Goal: Navigation & Orientation: Understand site structure

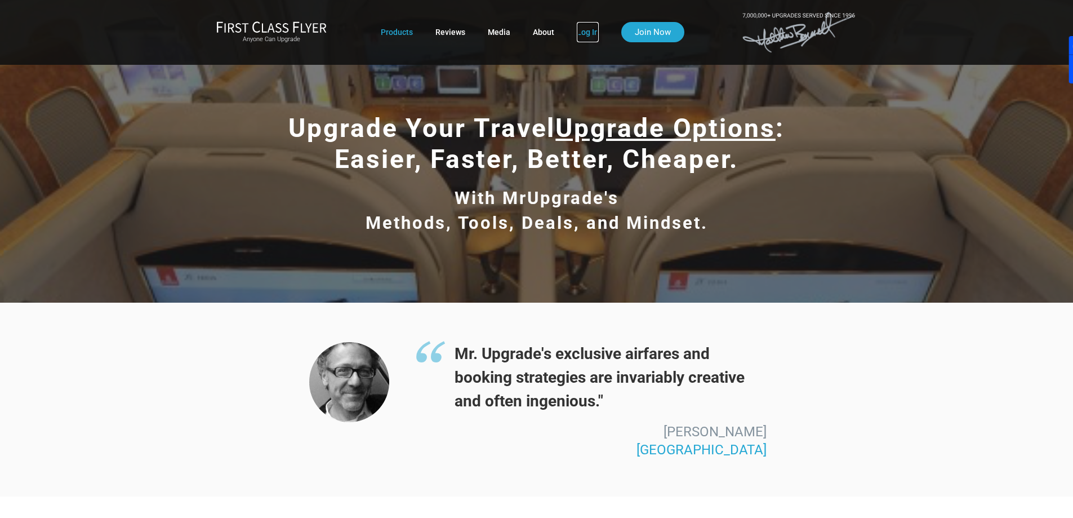
click at [589, 29] on link "Log In" at bounding box center [588, 32] width 22 height 20
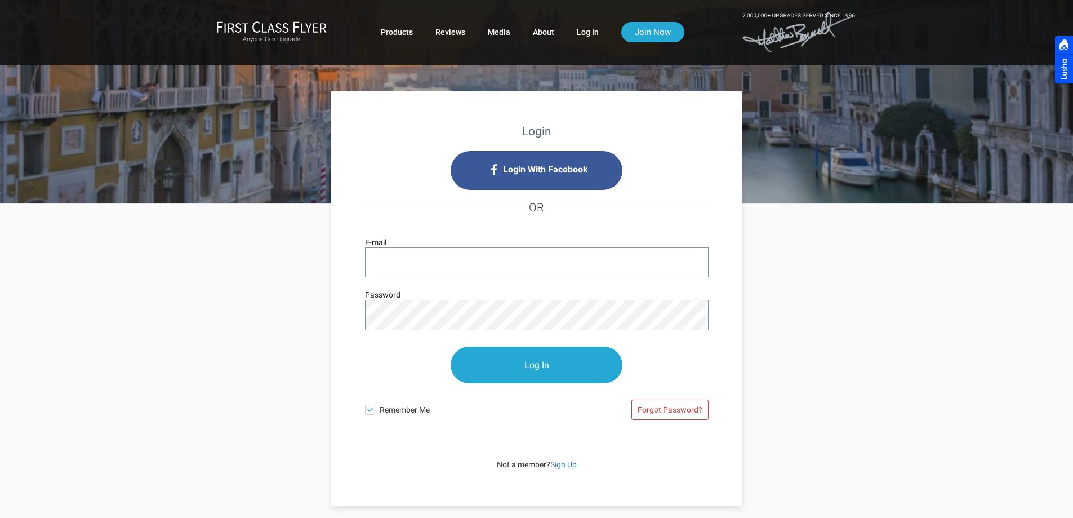
click at [233, 278] on div "Login Login With Facebook OR E-mail Password Log In Remember Me Forgot Password…" at bounding box center [536, 355] width 659 height 302
click at [1010, 293] on div "Login Login With Facebook OR E-mail Password Log In Remember Me Forgot Password…" at bounding box center [536, 382] width 1073 height 359
click at [402, 31] on link "Products" at bounding box center [397, 32] width 32 height 20
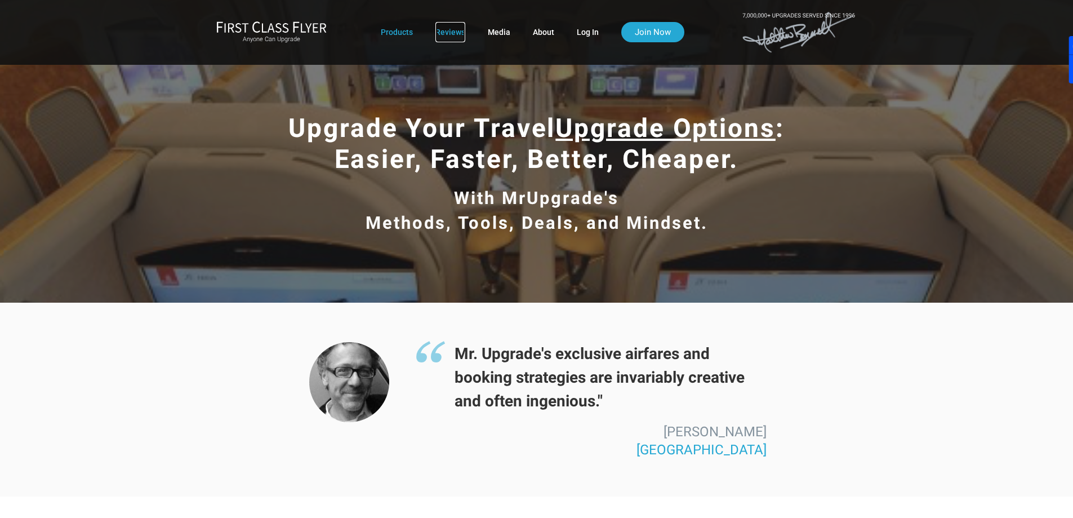
click at [447, 30] on link "Reviews" at bounding box center [450, 32] width 30 height 20
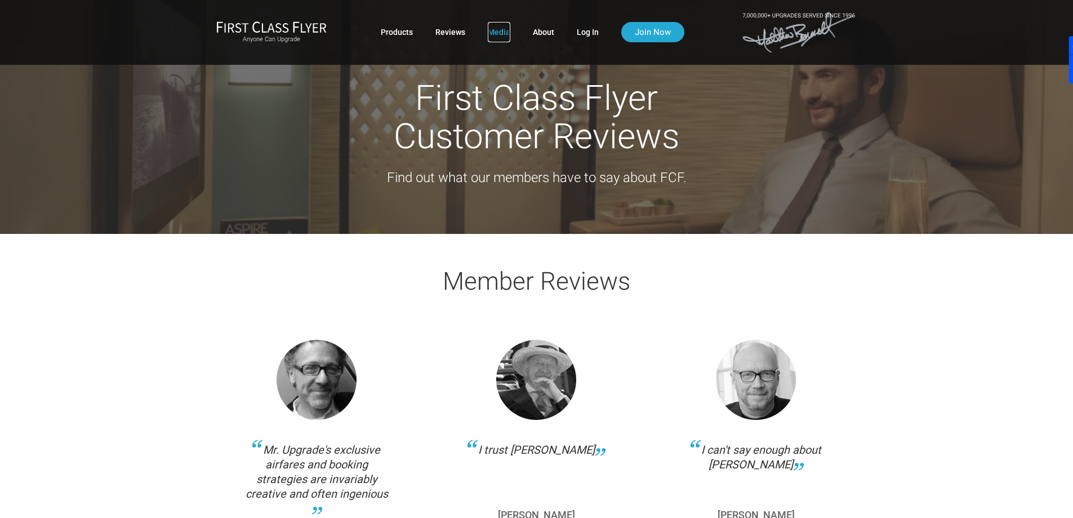
click at [502, 32] on link "Media" at bounding box center [499, 32] width 23 height 20
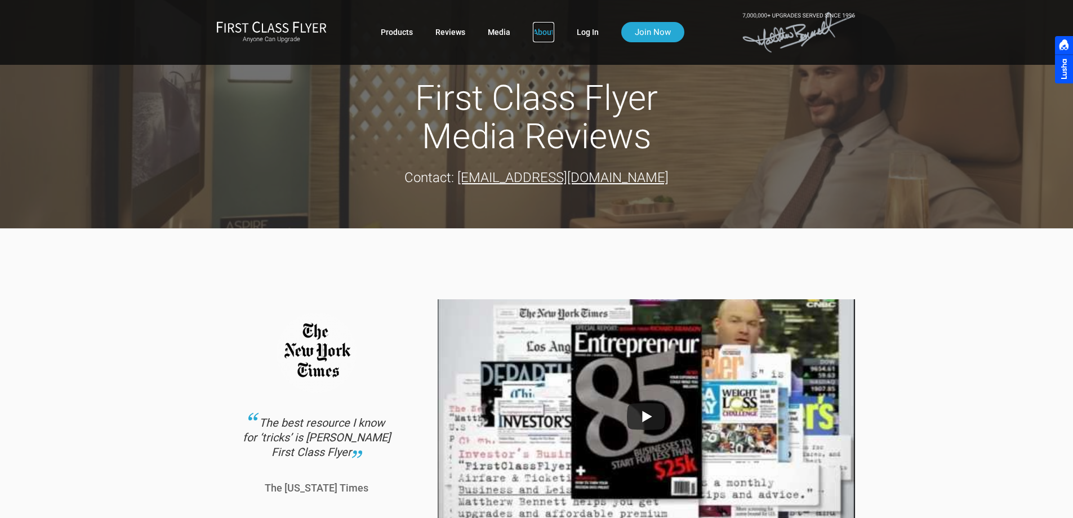
click at [549, 29] on link "About" at bounding box center [543, 32] width 21 height 20
